Goal: Information Seeking & Learning: Compare options

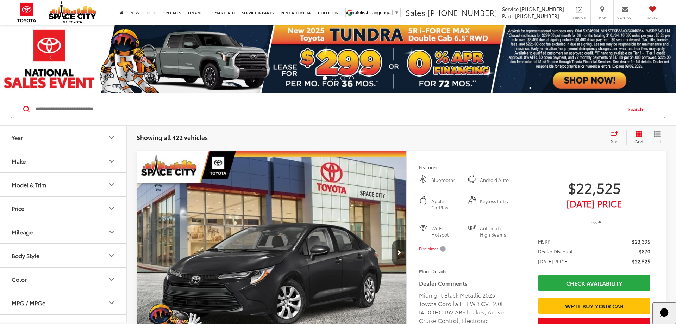
click at [176, 12] on link "Specials" at bounding box center [172, 12] width 25 height 25
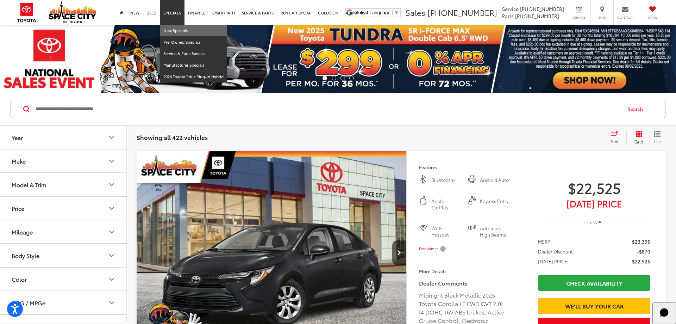
click at [179, 31] on link "New Specials" at bounding box center [193, 31] width 67 height 12
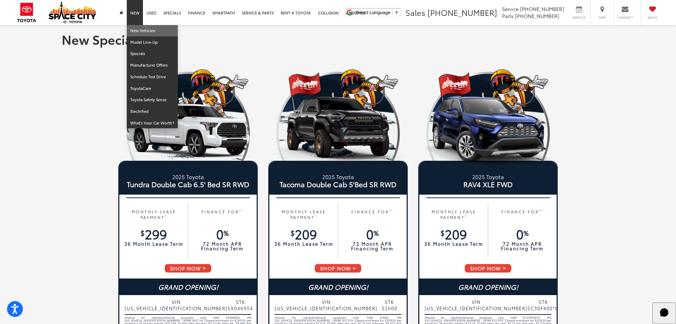
click at [137, 33] on link "New Vehicles" at bounding box center [152, 31] width 51 height 12
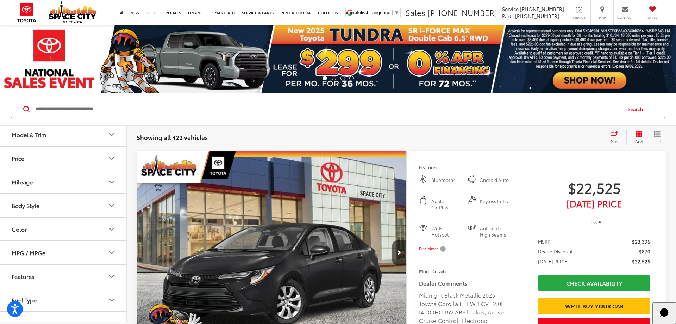
scroll to position [57, 0]
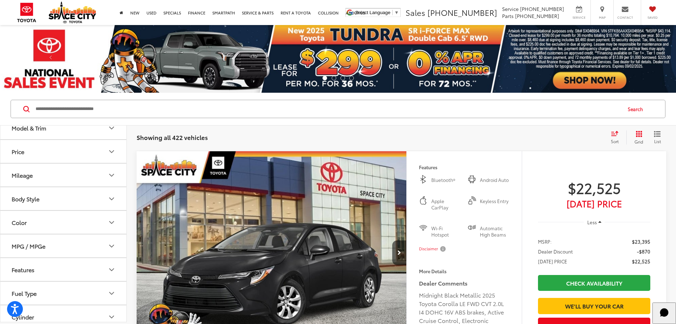
click at [95, 129] on button "Model & Trim" at bounding box center [63, 127] width 127 height 23
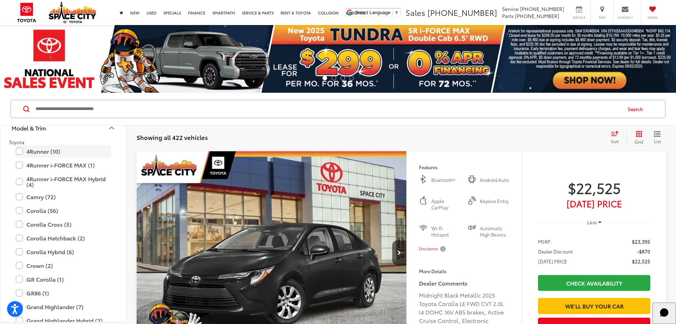
click at [19, 150] on label "4Runner (10)" at bounding box center [63, 151] width 95 height 12
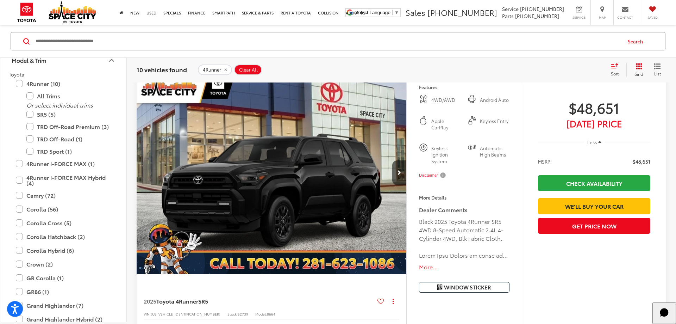
scroll to position [385, 0]
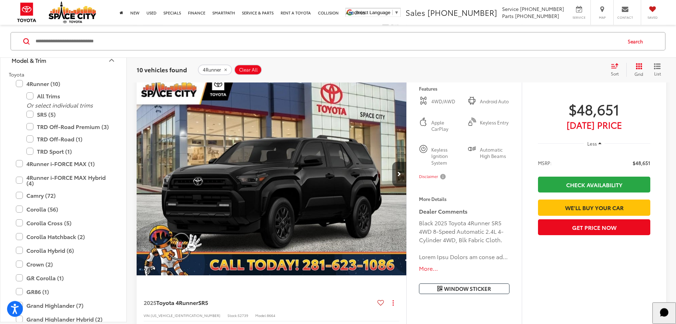
click at [284, 193] on img "2025 Toyota 4Runner SR5 0" at bounding box center [271, 174] width 271 height 203
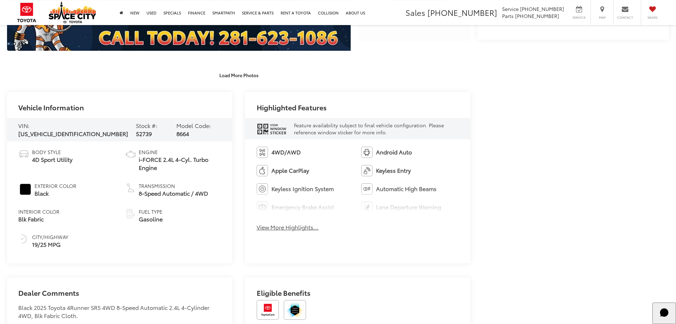
scroll to position [345, 0]
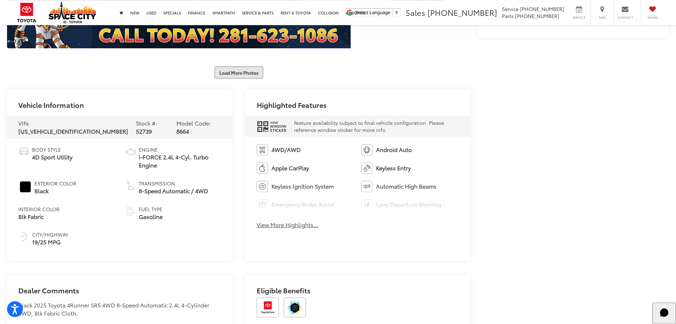
click at [239, 75] on button "Load More Photos" at bounding box center [238, 72] width 49 height 12
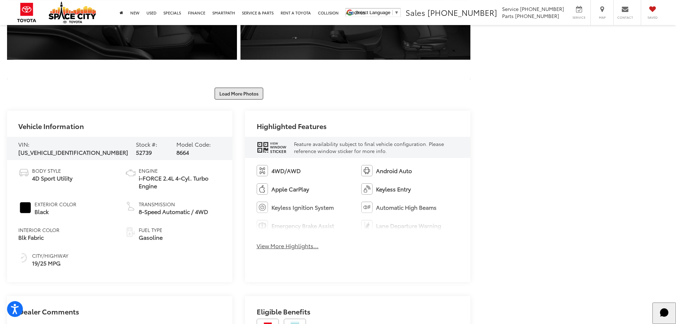
scroll to position [687, 0]
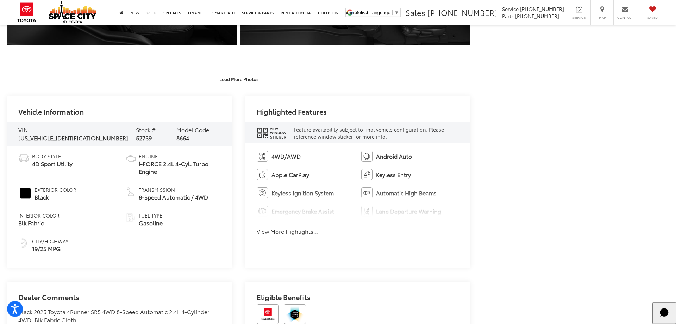
click at [287, 233] on button "View More Highlights..." at bounding box center [288, 231] width 62 height 8
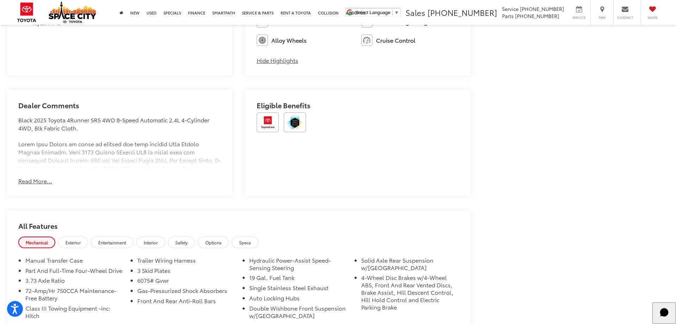
scroll to position [922, 0]
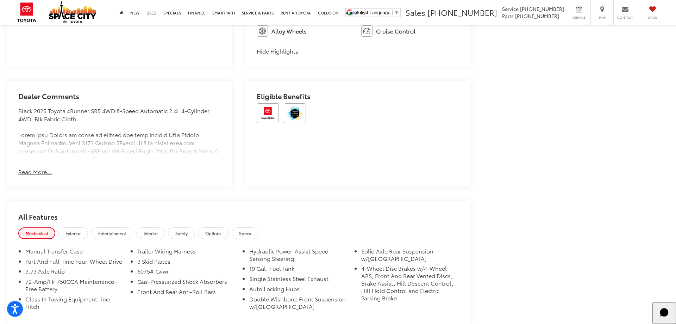
click at [34, 169] on button "Read More..." at bounding box center [35, 172] width 34 height 8
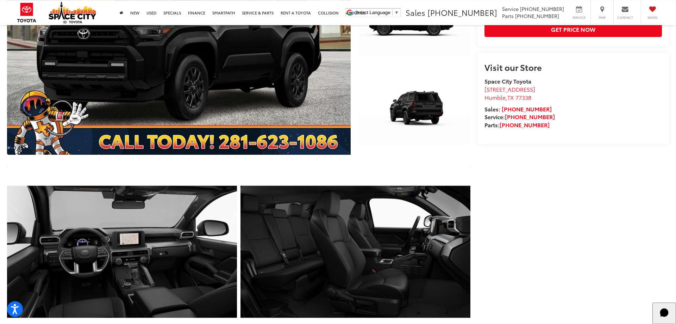
scroll to position [237, 0]
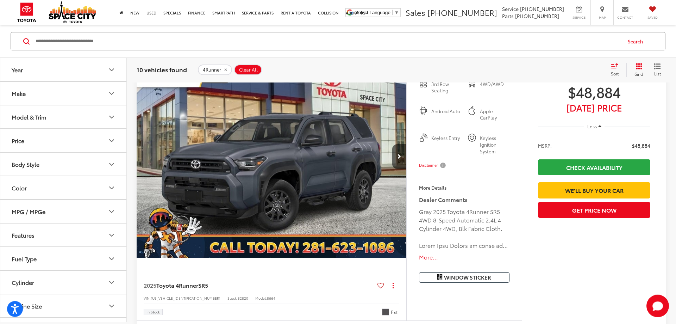
scroll to position [708, 0]
click at [485, 279] on span "Window Sticker" at bounding box center [467, 277] width 47 height 7
click at [287, 179] on img "2025 Toyota 4Runner SR5 0" at bounding box center [271, 157] width 271 height 203
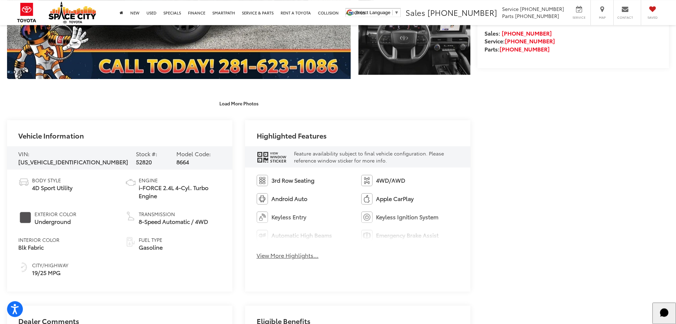
scroll to position [313, 0]
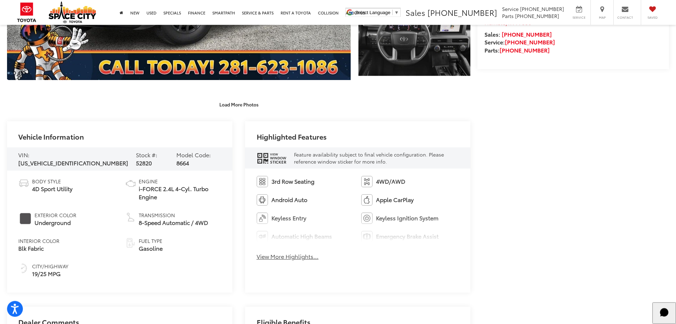
click at [282, 260] on button "View More Highlights..." at bounding box center [288, 256] width 62 height 8
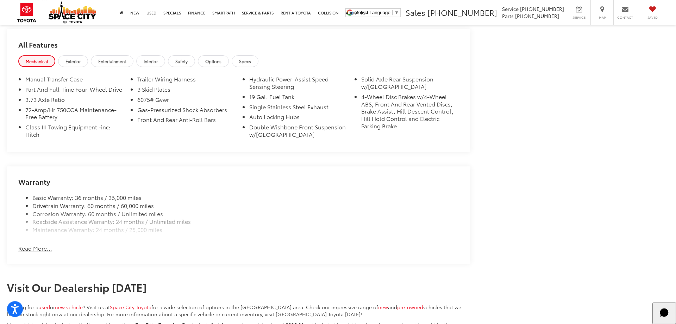
scroll to position [764, 0]
click at [37, 252] on button "Read More..." at bounding box center [35, 248] width 34 height 8
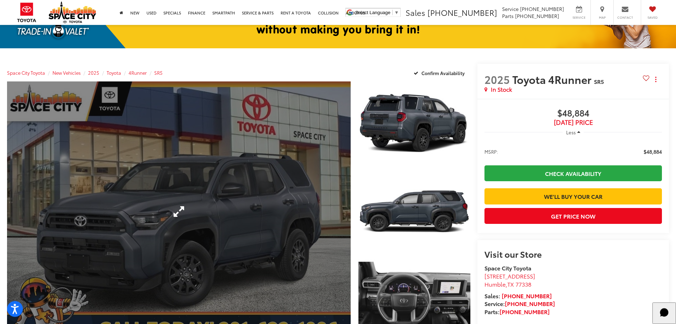
scroll to position [0, 0]
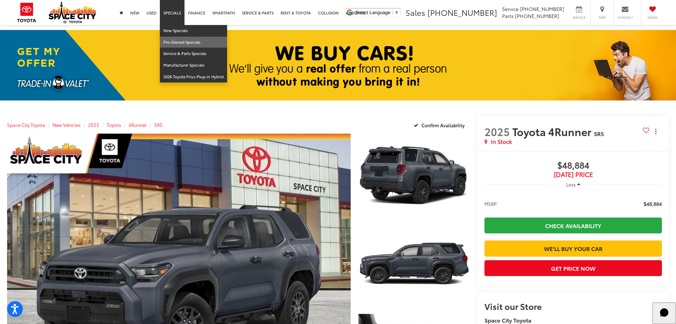
click at [181, 45] on link "Pre-Owned Specials" at bounding box center [193, 43] width 67 height 12
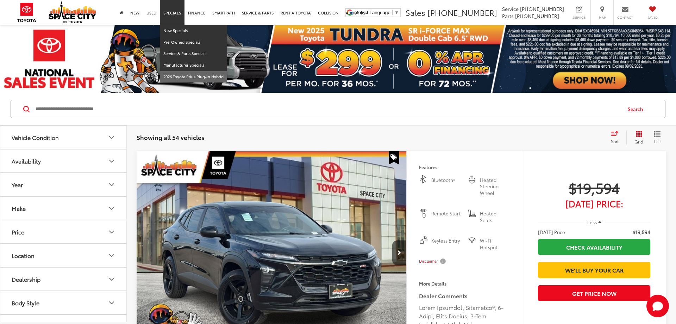
click at [185, 78] on link "2026 Toyota Prius Plug-in Hybrid" at bounding box center [193, 76] width 67 height 11
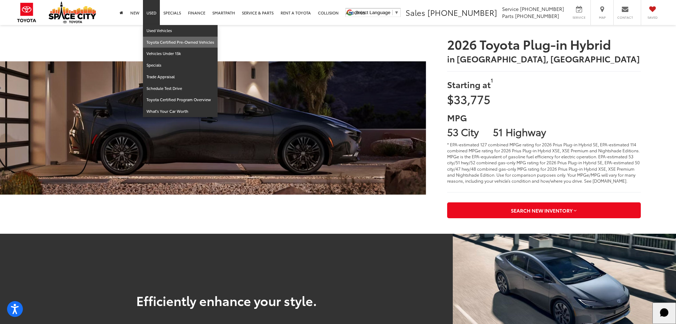
click at [163, 45] on link "Toyota Certified Pre-Owned Vehicles" at bounding box center [180, 43] width 75 height 12
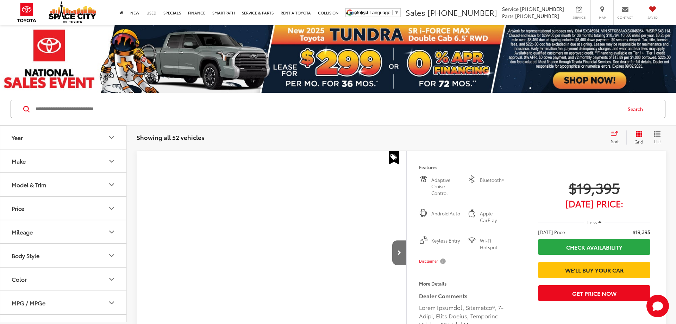
click at [69, 188] on button "Model & Trim" at bounding box center [63, 184] width 127 height 23
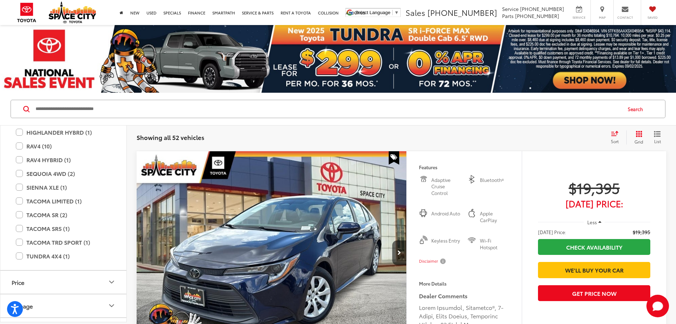
scroll to position [189, 0]
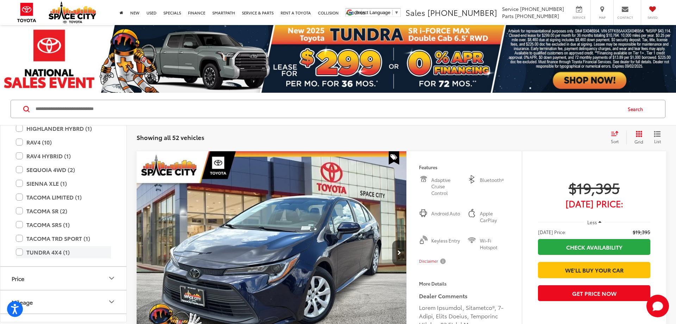
click at [33, 250] on label "TUNDRA 4X4 (1)" at bounding box center [63, 252] width 95 height 12
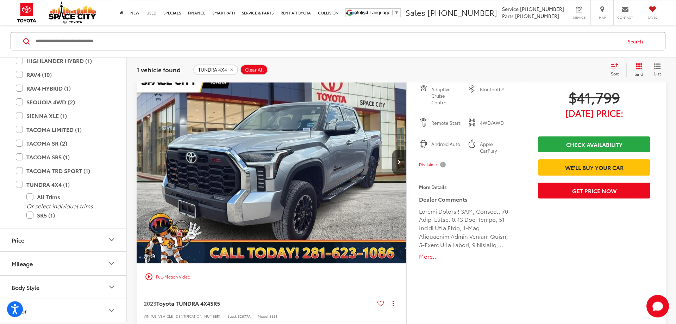
scroll to position [91, 0]
click at [318, 159] on img "2023 Toyota TUNDRA 4X4 SR5 0" at bounding box center [271, 161] width 271 height 203
